Goal: Transaction & Acquisition: Purchase product/service

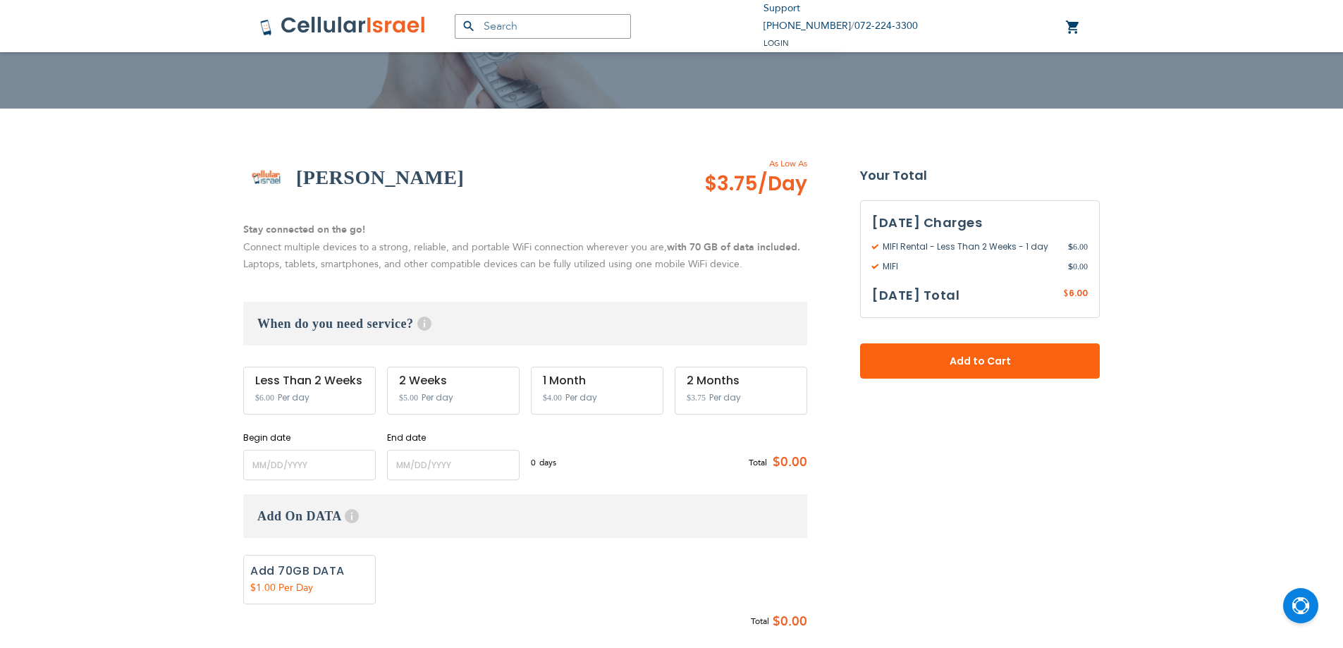
scroll to position [211, 0]
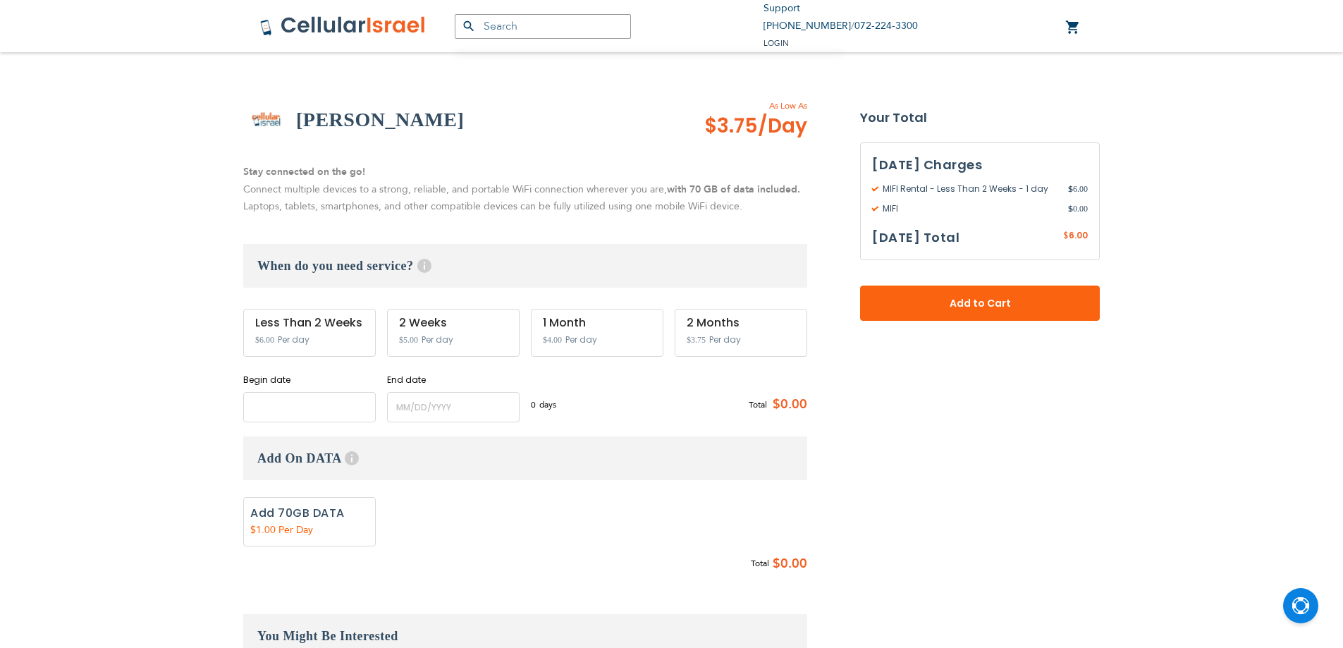
click at [313, 407] on input "name" at bounding box center [309, 407] width 133 height 30
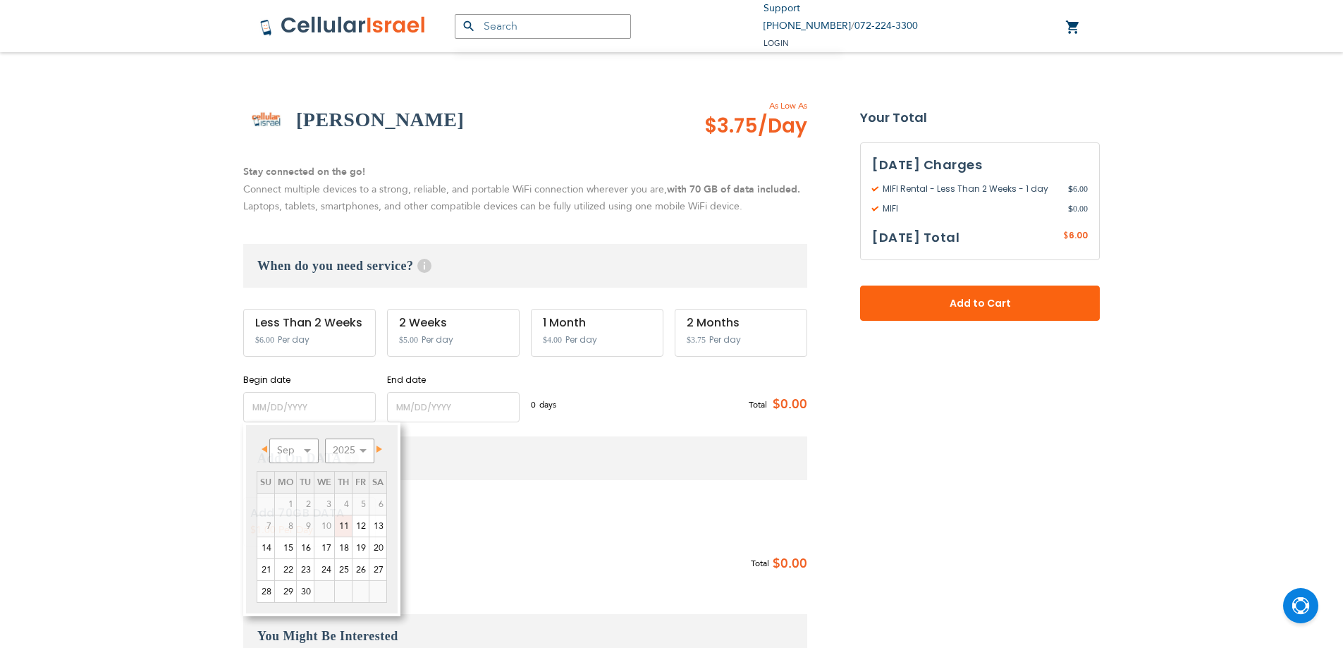
click at [226, 416] on div "Support [PHONE_NUMBER] / [PHONE_NUMBER] Login Create Account Login [GEOGRAPHIC_…" at bounding box center [671, 514] width 1343 height 1451
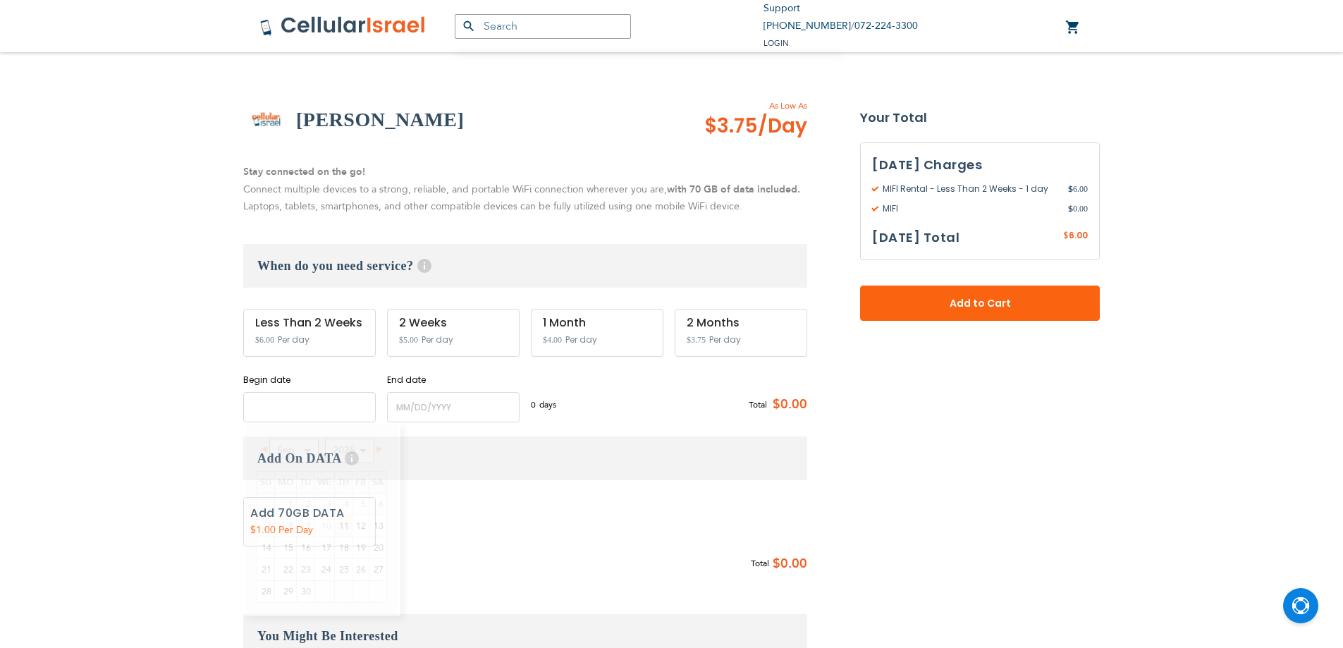
click at [275, 413] on input "name" at bounding box center [309, 407] width 133 height 30
drag, startPoint x: 235, startPoint y: 412, endPoint x: 265, endPoint y: 414, distance: 29.7
click at [238, 412] on section "[PERSON_NAME] As Low As $3.75 /Day Stay connected on the go! Connect multiple d…" at bounding box center [672, 532] width 878 height 870
click at [269, 414] on input "name" at bounding box center [309, 407] width 133 height 30
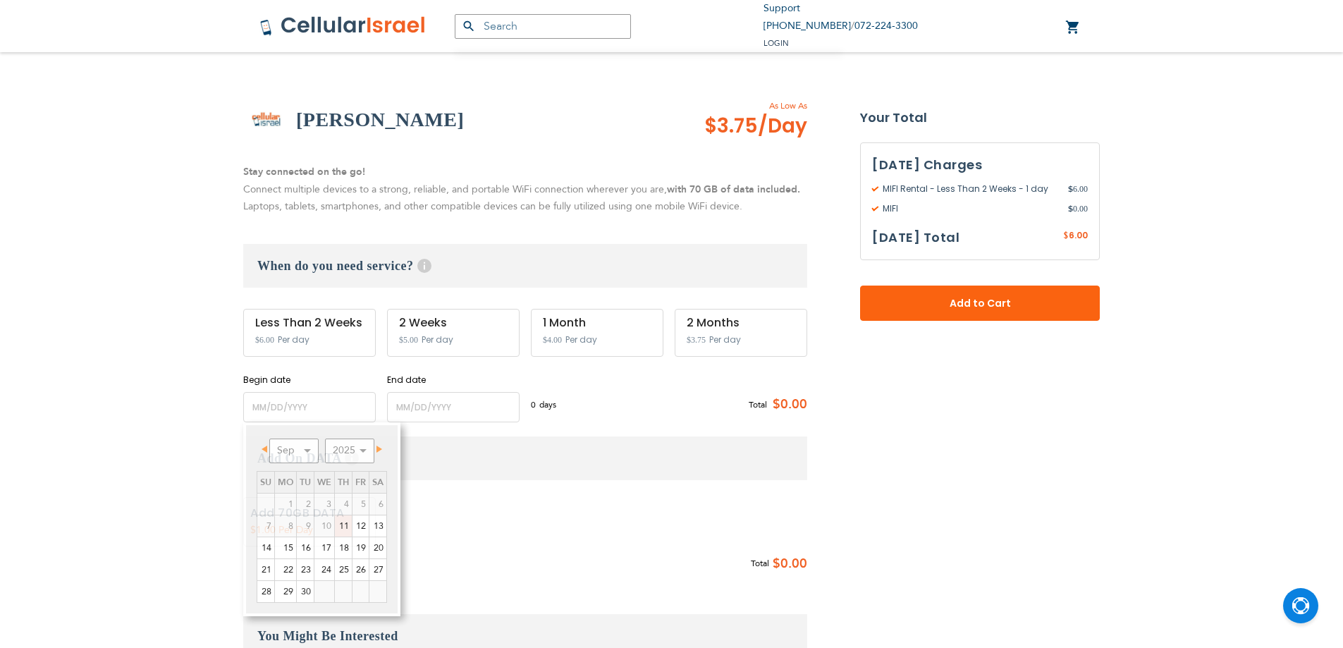
drag, startPoint x: 168, startPoint y: 399, endPoint x: 386, endPoint y: 429, distance: 220.6
click at [173, 400] on div "Support [PHONE_NUMBER] / [PHONE_NUMBER] Login Create Account Login [GEOGRAPHIC_…" at bounding box center [671, 514] width 1343 height 1451
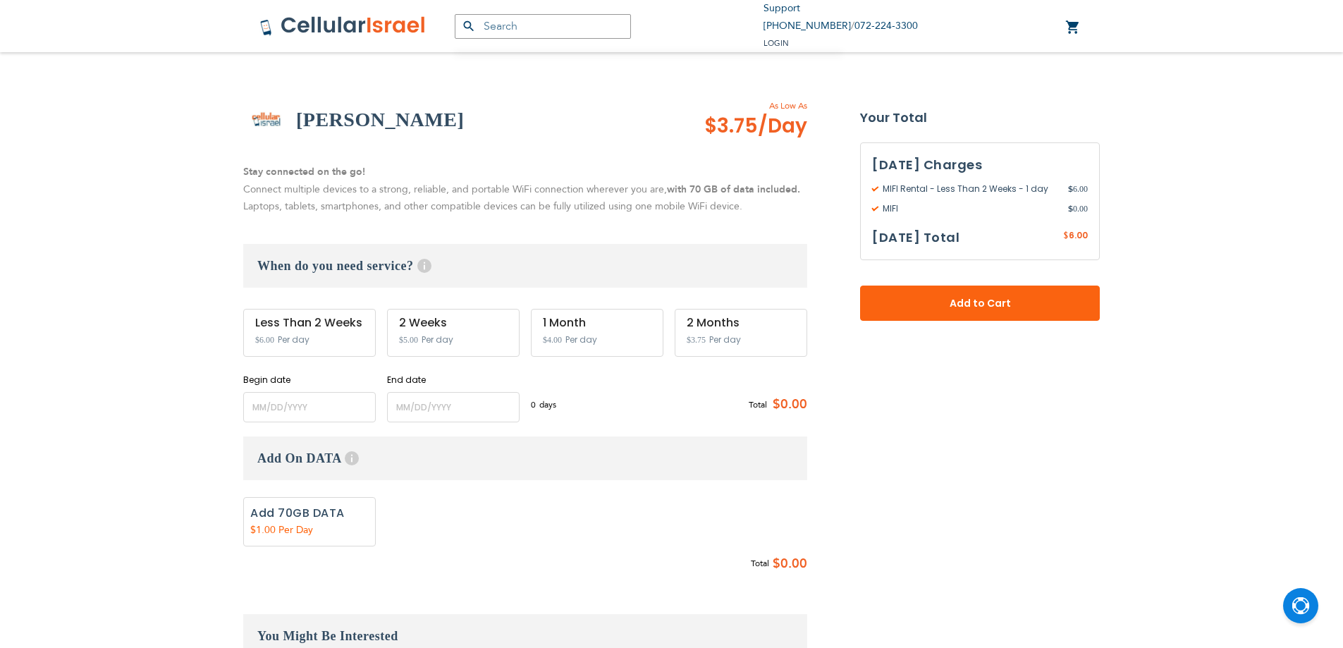
click at [399, 422] on div "[PERSON_NAME] As Low As $3.75 /Day Stay connected on the go! Connect multiple d…" at bounding box center [525, 531] width 564 height 869
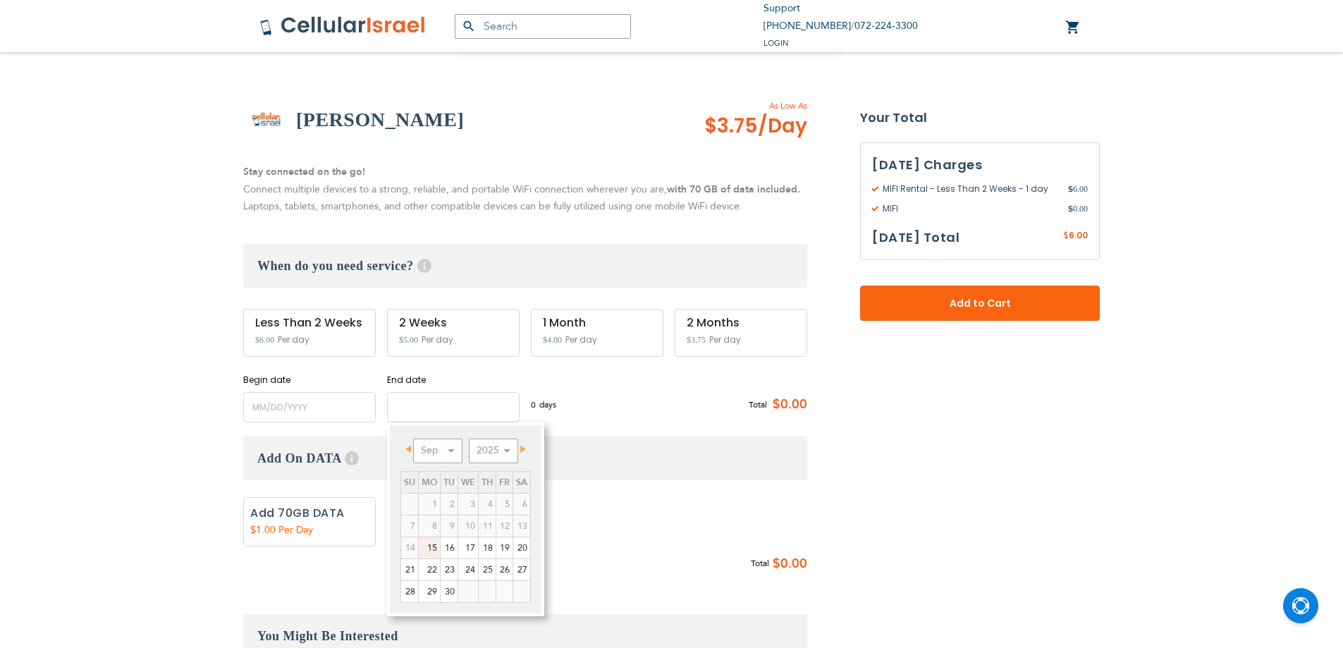
drag, startPoint x: 393, startPoint y: 411, endPoint x: 383, endPoint y: 410, distance: 10.7
click at [390, 410] on input "name" at bounding box center [453, 407] width 133 height 30
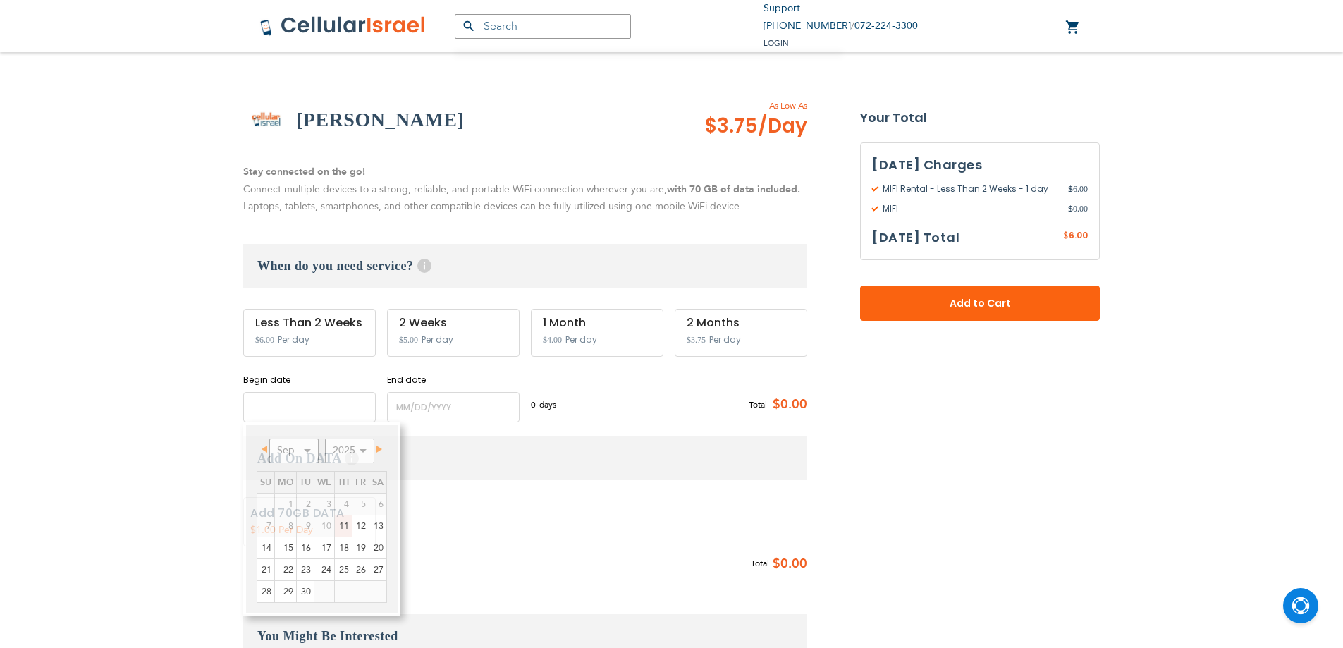
click at [339, 408] on input "name" at bounding box center [309, 407] width 133 height 30
drag, startPoint x: 410, startPoint y: 410, endPoint x: 349, endPoint y: 406, distance: 61.4
click at [349, 406] on input "name" at bounding box center [309, 407] width 133 height 30
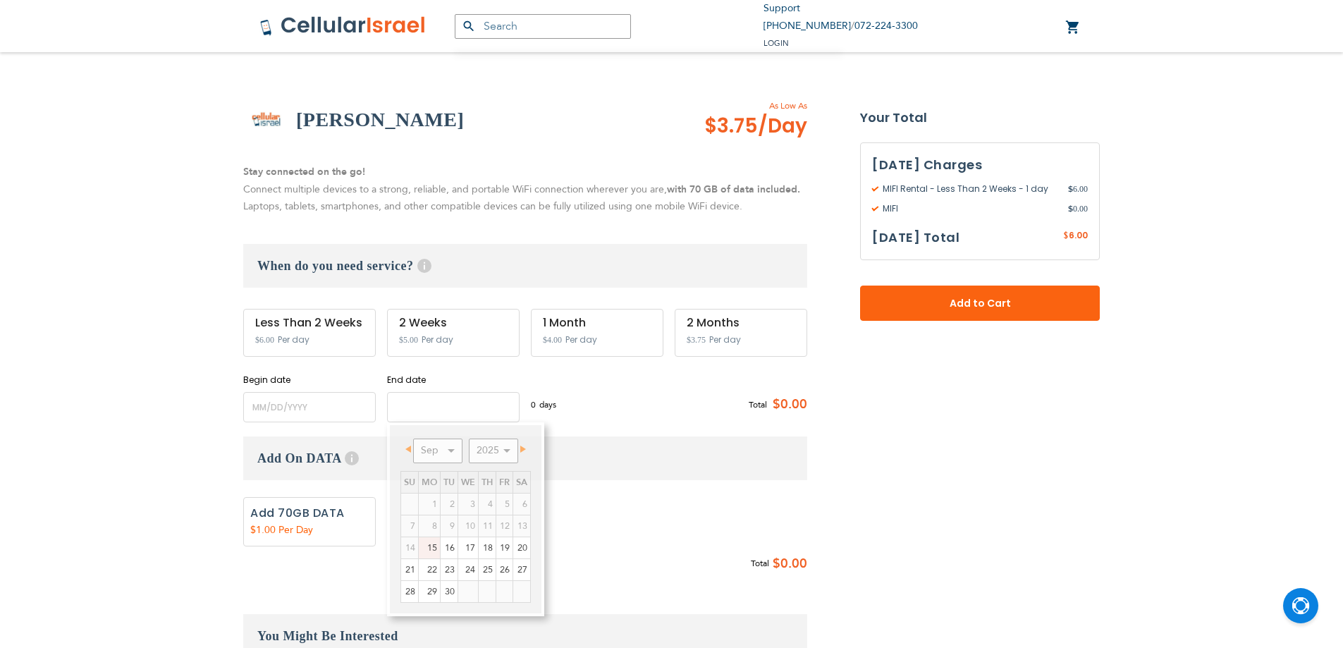
drag, startPoint x: 401, startPoint y: 406, endPoint x: 393, endPoint y: 407, distance: 8.5
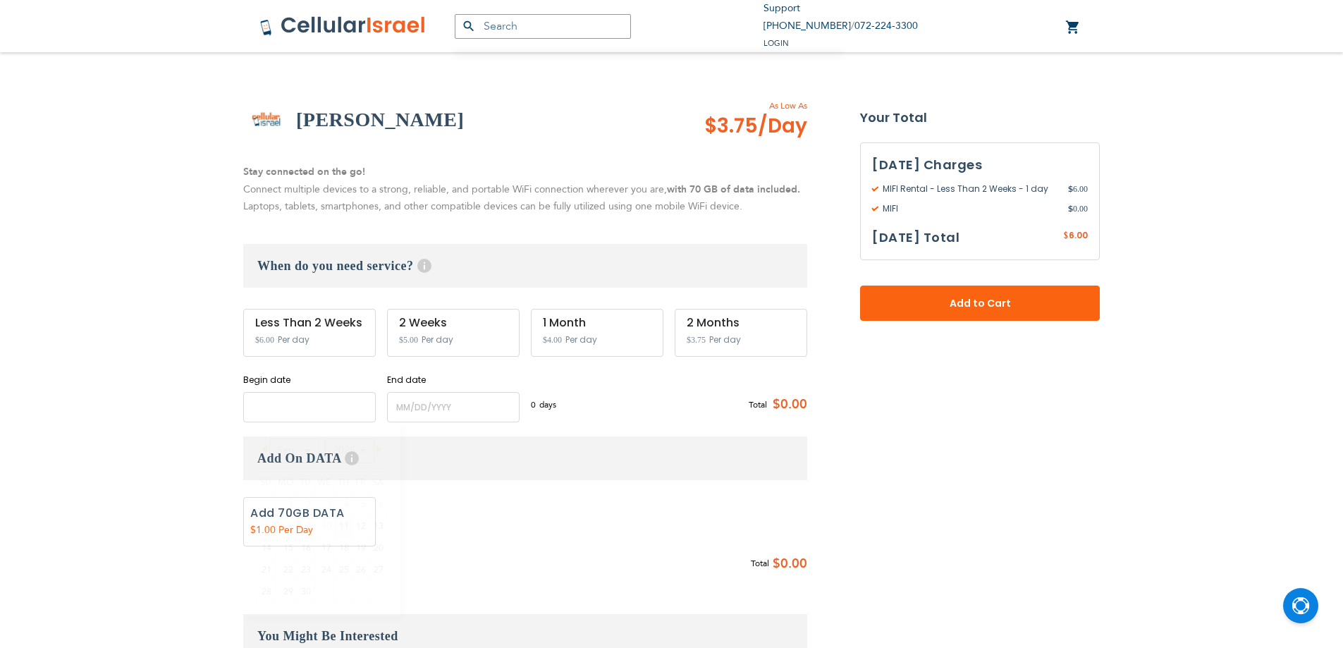
drag, startPoint x: 393, startPoint y: 407, endPoint x: 362, endPoint y: 406, distance: 30.3
click at [362, 406] on input "name" at bounding box center [309, 407] width 133 height 30
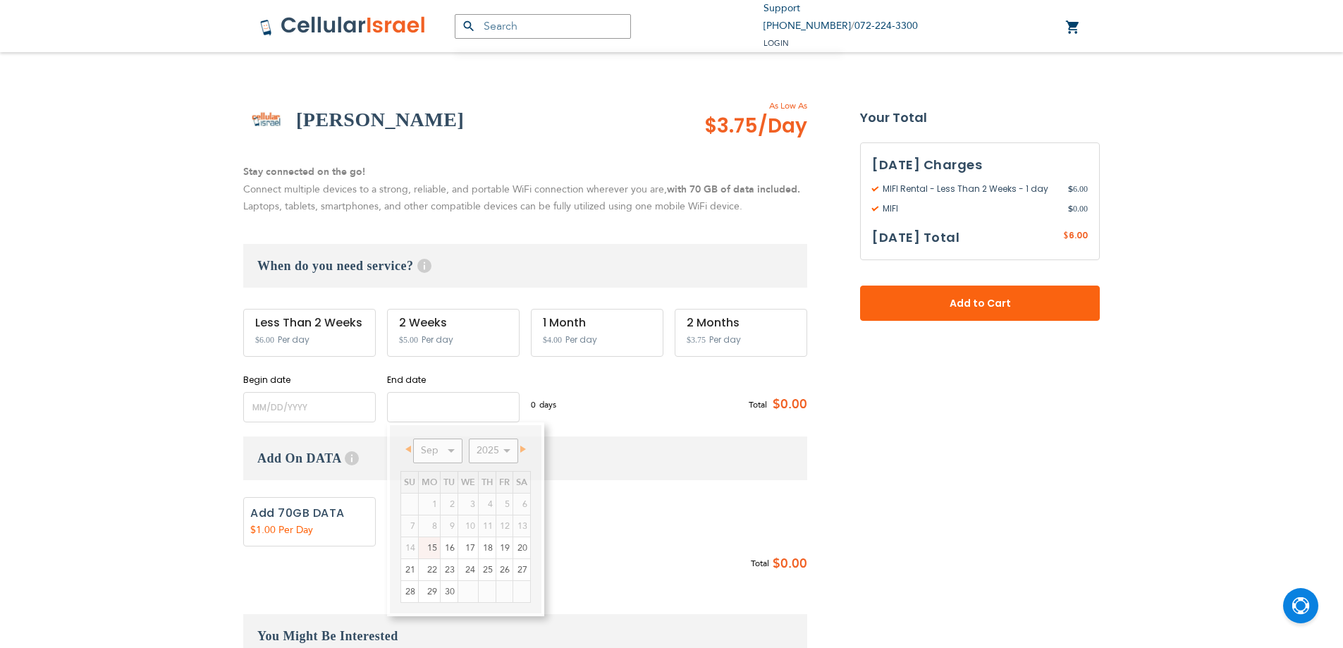
drag, startPoint x: 420, startPoint y: 412, endPoint x: 393, endPoint y: 415, distance: 27.0
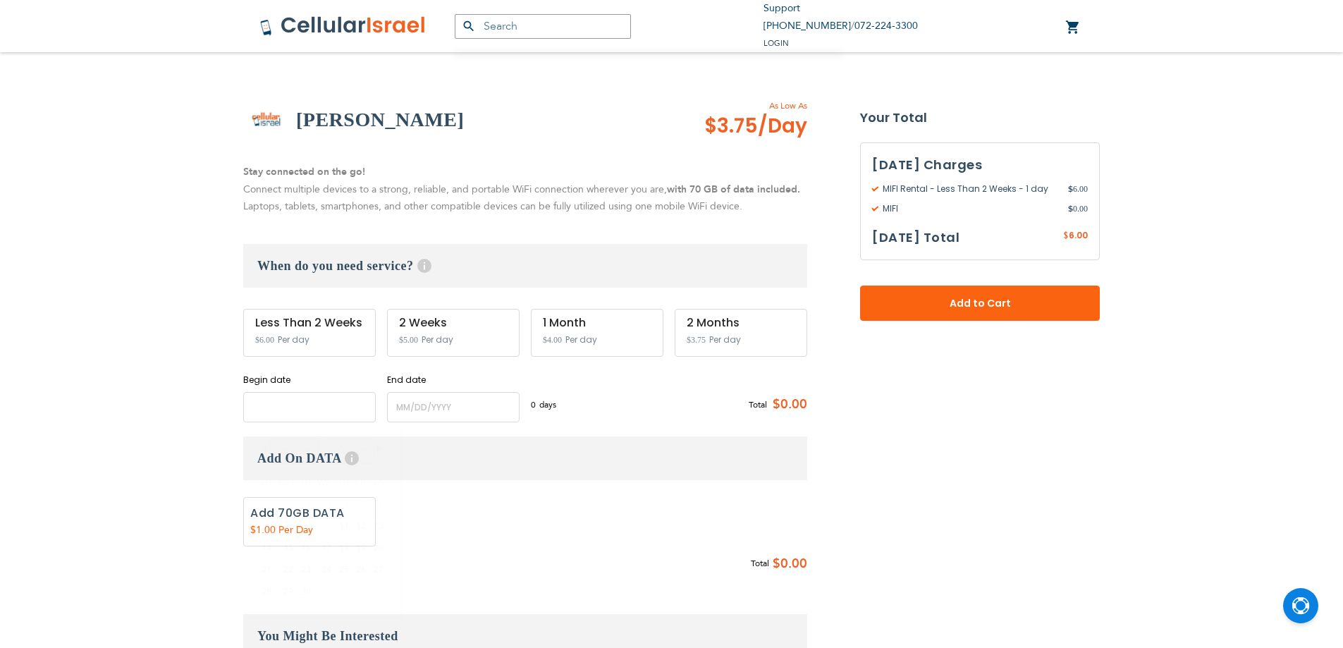
drag, startPoint x: 393, startPoint y: 415, endPoint x: 360, endPoint y: 410, distance: 33.5
click at [354, 410] on input "name" at bounding box center [309, 407] width 133 height 30
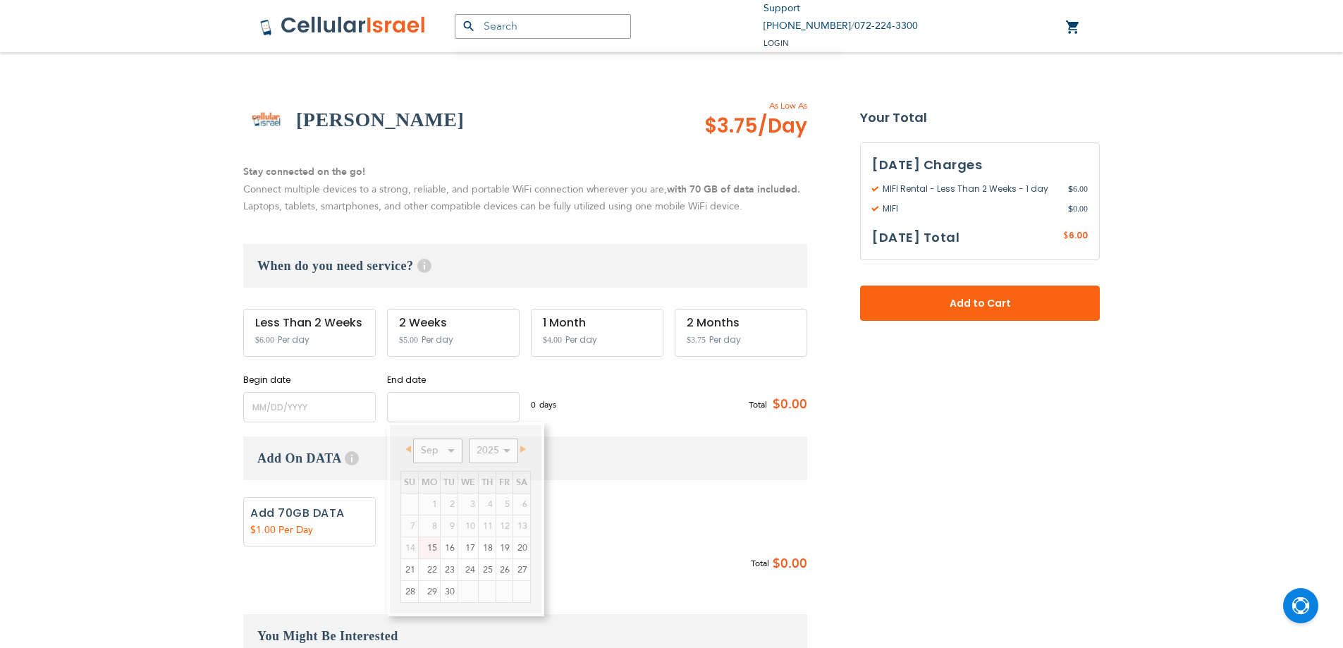
click at [394, 408] on input "name" at bounding box center [453, 407] width 133 height 30
click at [357, 405] on input "name" at bounding box center [309, 407] width 133 height 30
drag, startPoint x: 393, startPoint y: 405, endPoint x: 292, endPoint y: 405, distance: 100.8
click at [292, 405] on div "Begin date Please enter Start Date End date Please enter End Date Long term pla…" at bounding box center [525, 398] width 564 height 49
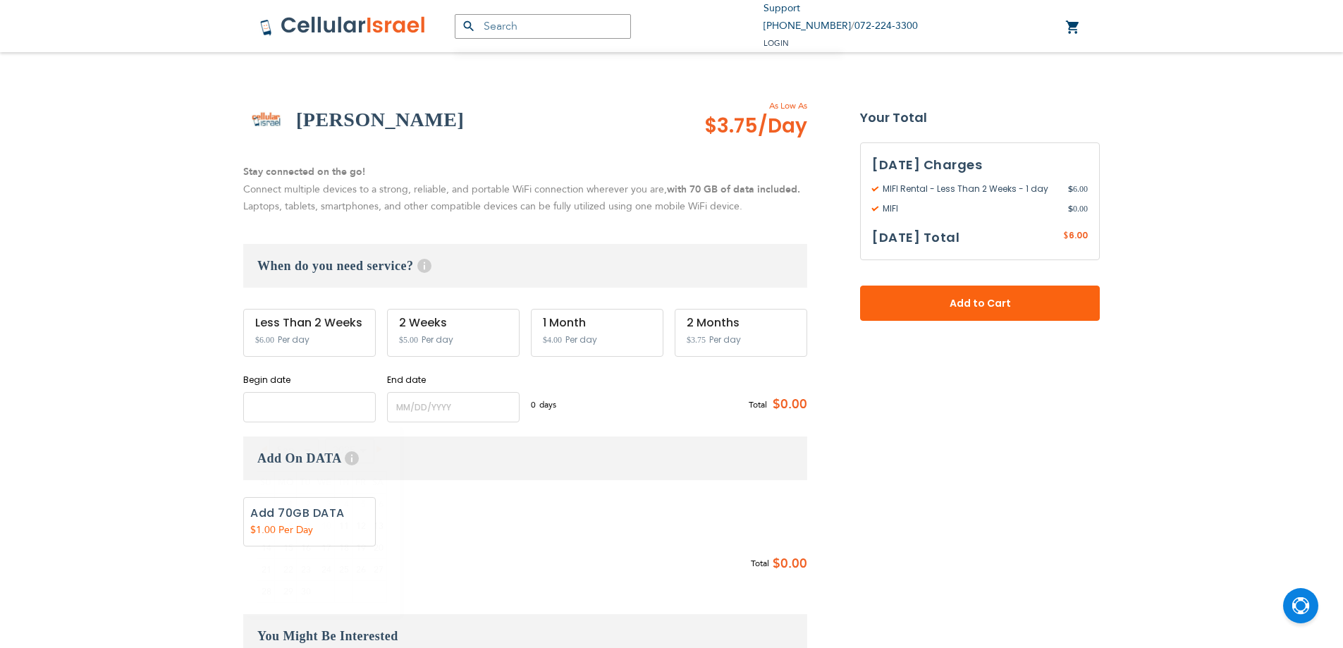
click at [292, 405] on input "name" at bounding box center [309, 407] width 133 height 30
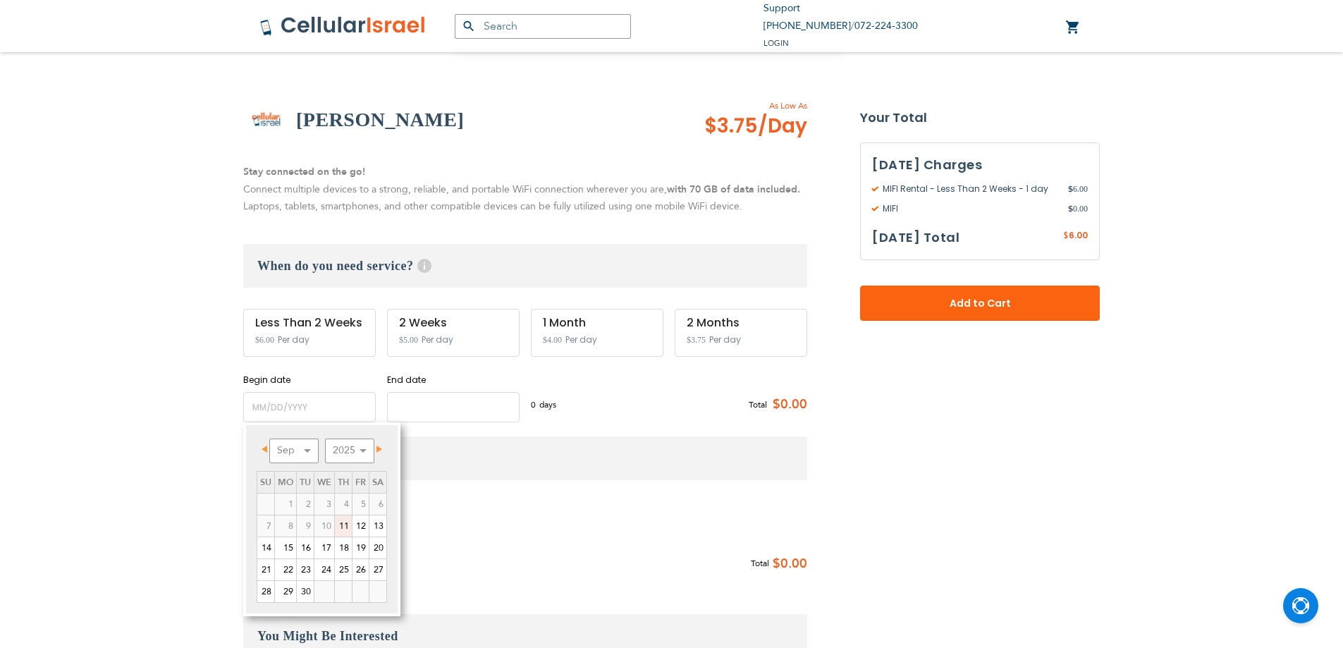
click at [398, 408] on input "name" at bounding box center [453, 407] width 133 height 30
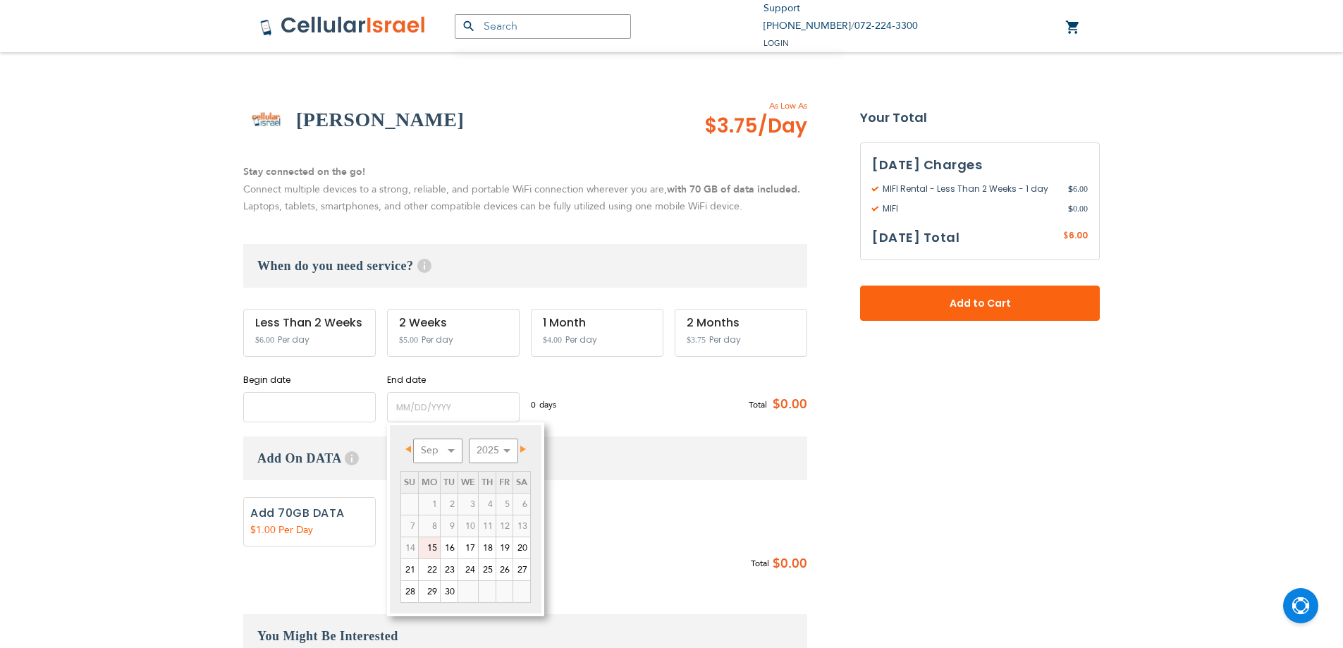
click at [369, 405] on input "name" at bounding box center [309, 407] width 133 height 30
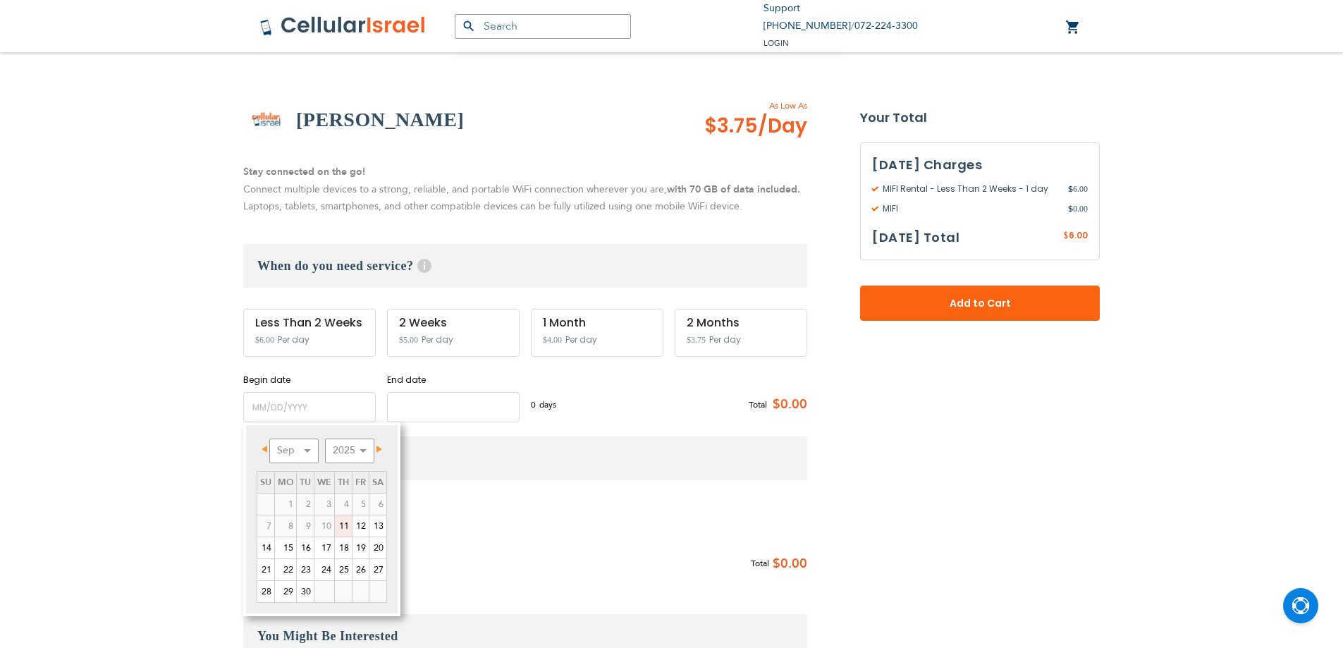
click at [403, 404] on input "name" at bounding box center [453, 407] width 133 height 30
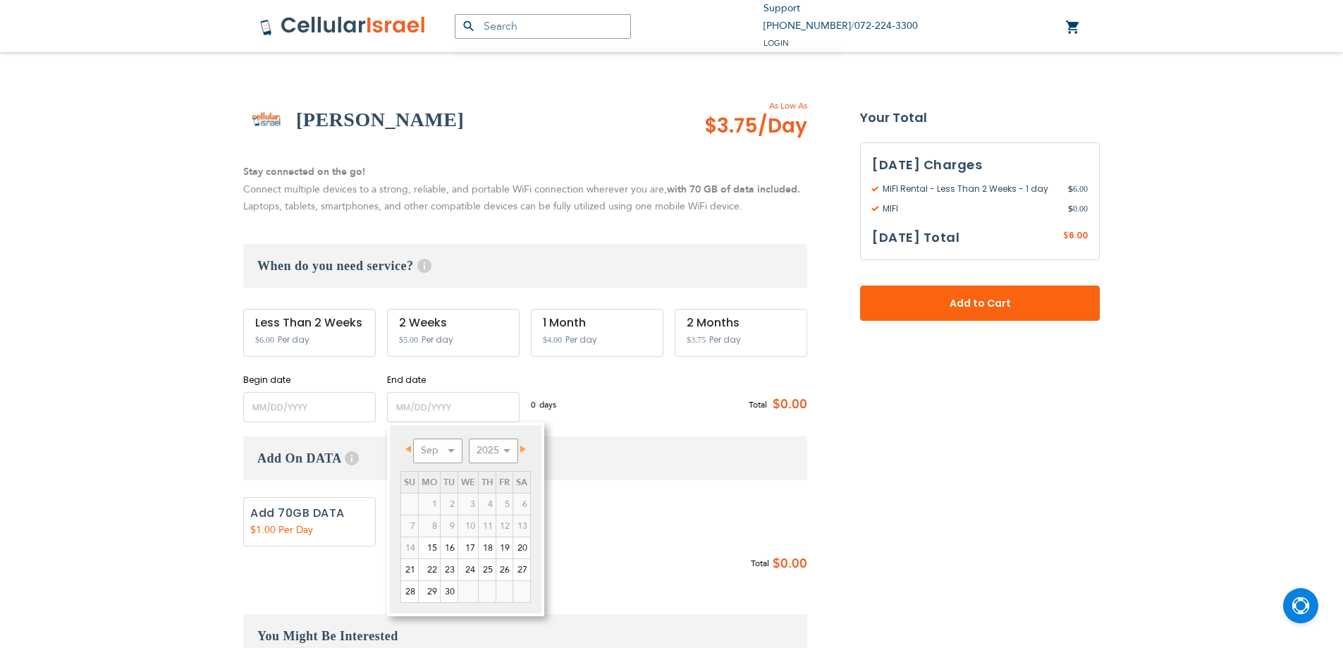
click at [613, 518] on div "None Add 70GB DATA $ Add" at bounding box center [525, 525] width 564 height 56
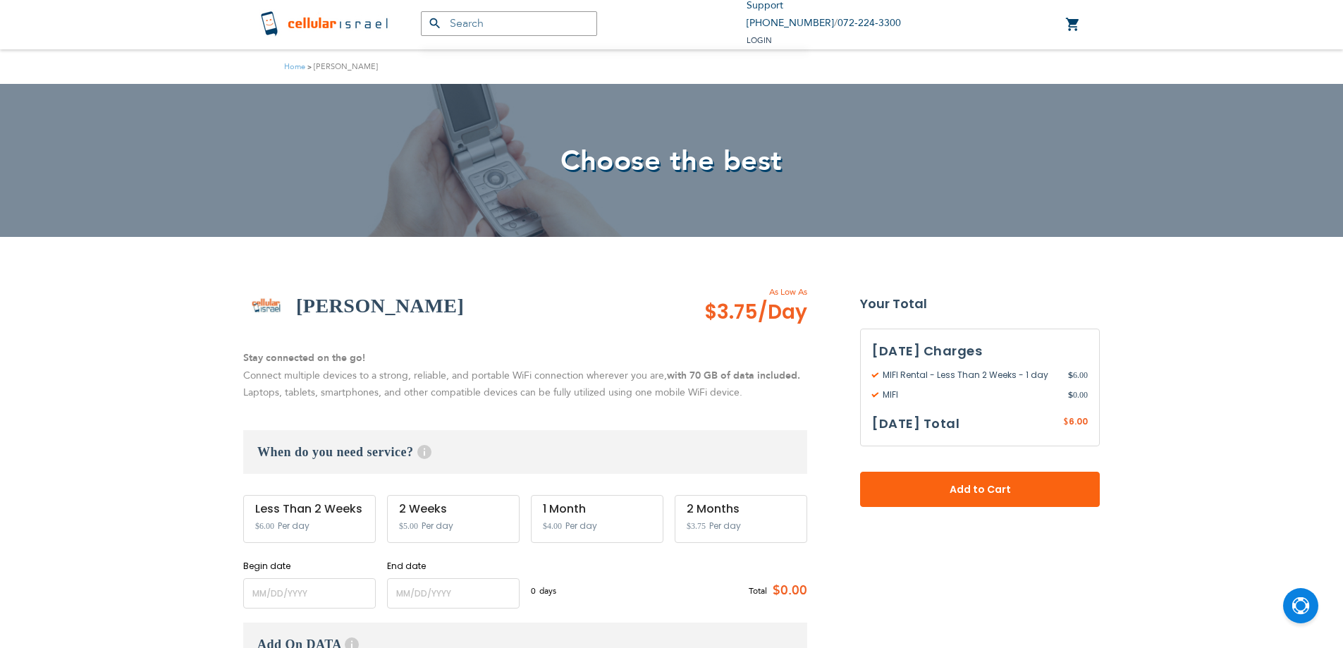
scroll to position [0, 0]
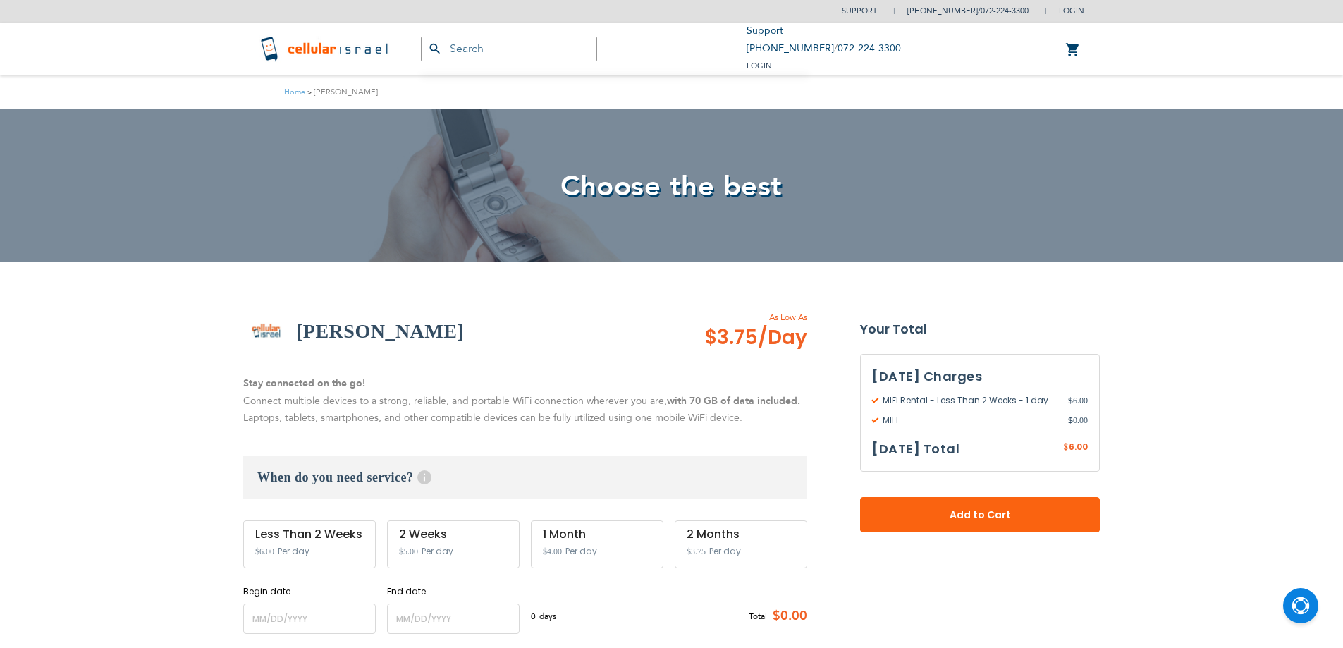
drag, startPoint x: 515, startPoint y: 392, endPoint x: 511, endPoint y: 374, distance: 18.0
drag, startPoint x: 511, startPoint y: 374, endPoint x: 164, endPoint y: 342, distance: 349.0
